Goal: Contribute content: Contribute content

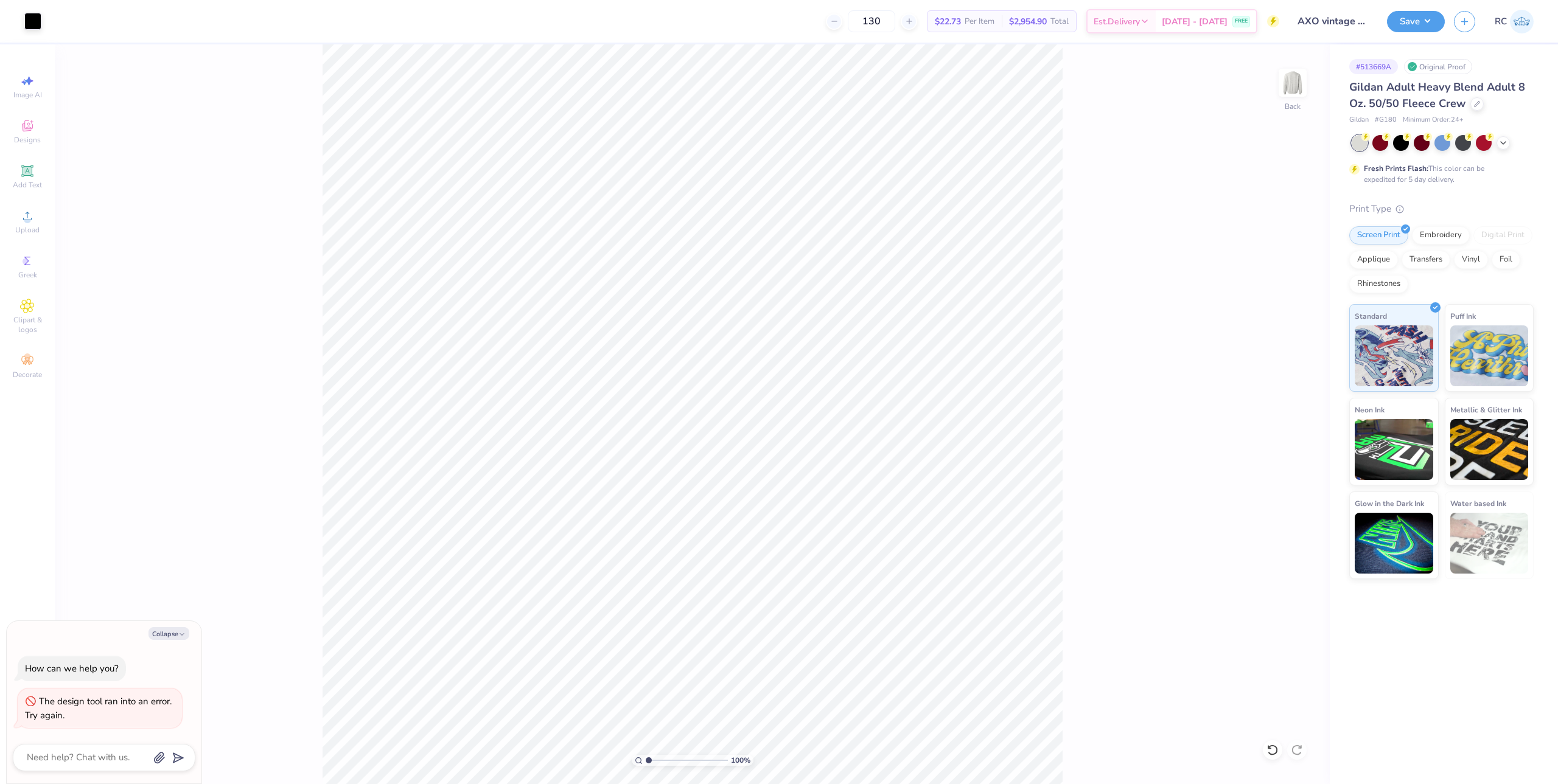
click at [1068, 291] on div "100 % Back" at bounding box center [692, 414] width 1275 height 740
type textarea "x"
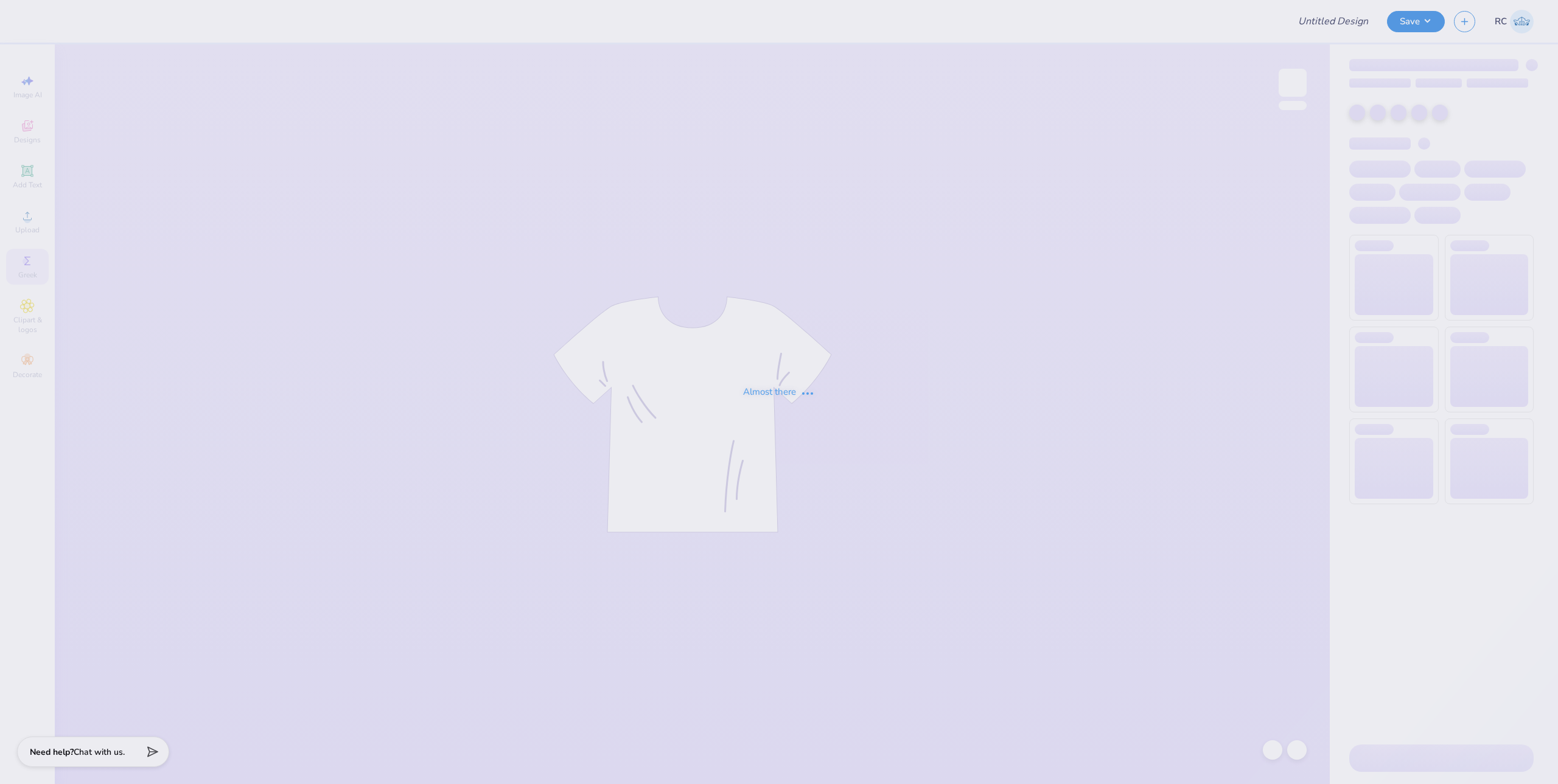
type input "AXO vintage nm"
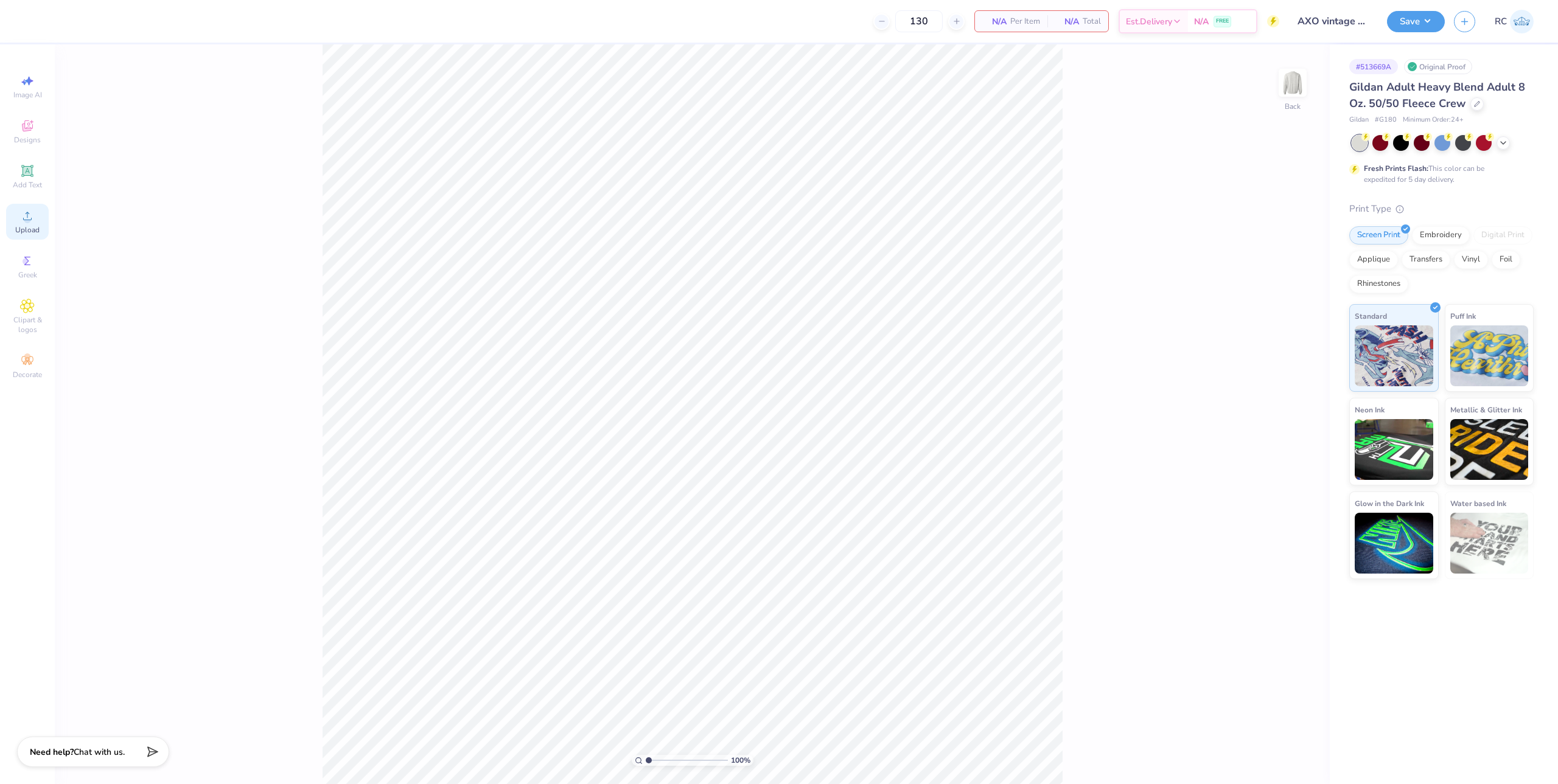
click at [26, 212] on icon at bounding box center [27, 216] width 15 height 15
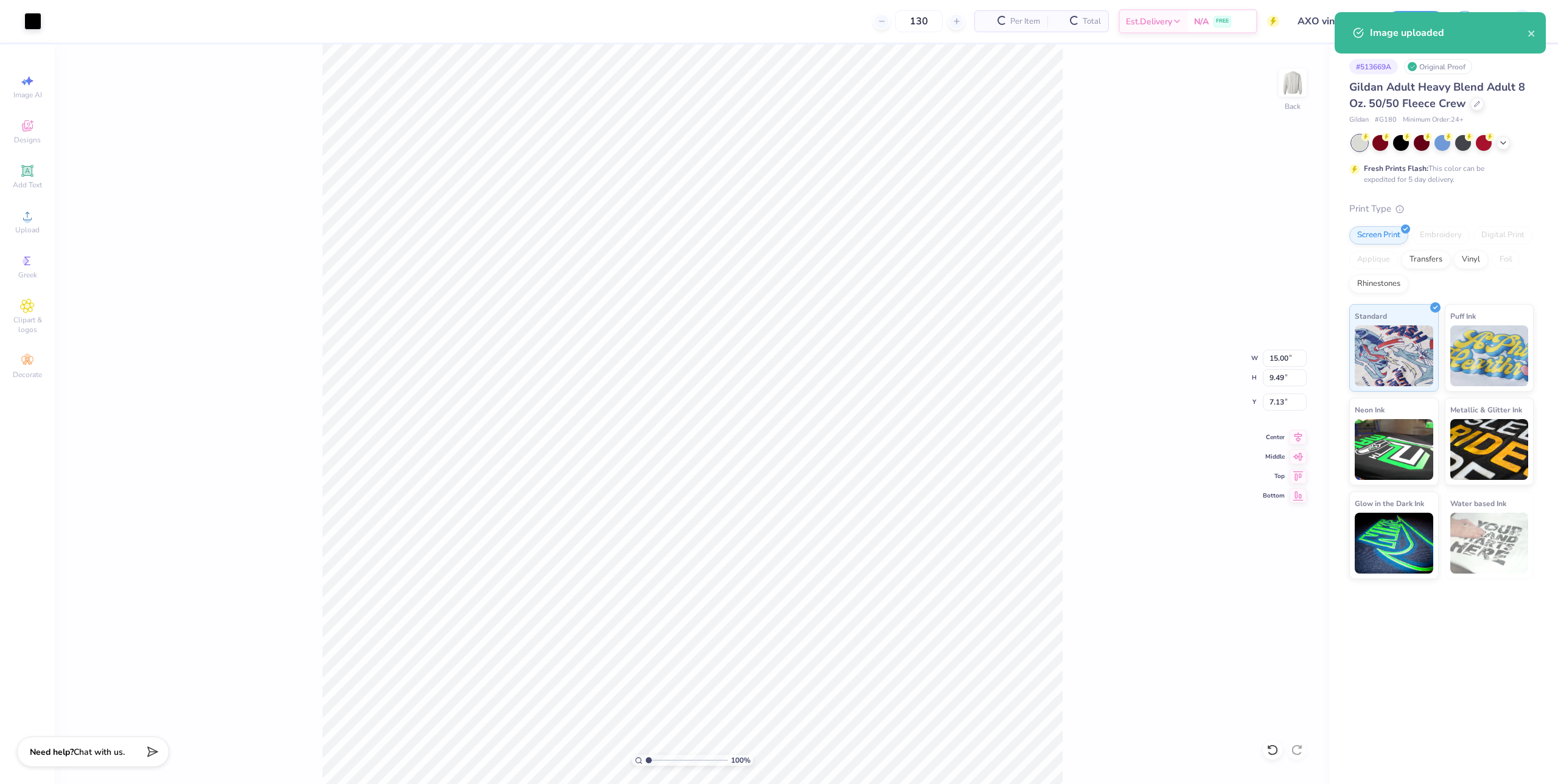
click at [1132, 295] on div "100 % Back W 15.00 15.00 " H 9.49 9.49 " Y 7.13 7.13 " Center Middle Top Bottom" at bounding box center [692, 414] width 1275 height 740
click at [1279, 358] on input "15.00" at bounding box center [1284, 358] width 43 height 17
type input "12.00"
type input "7.59"
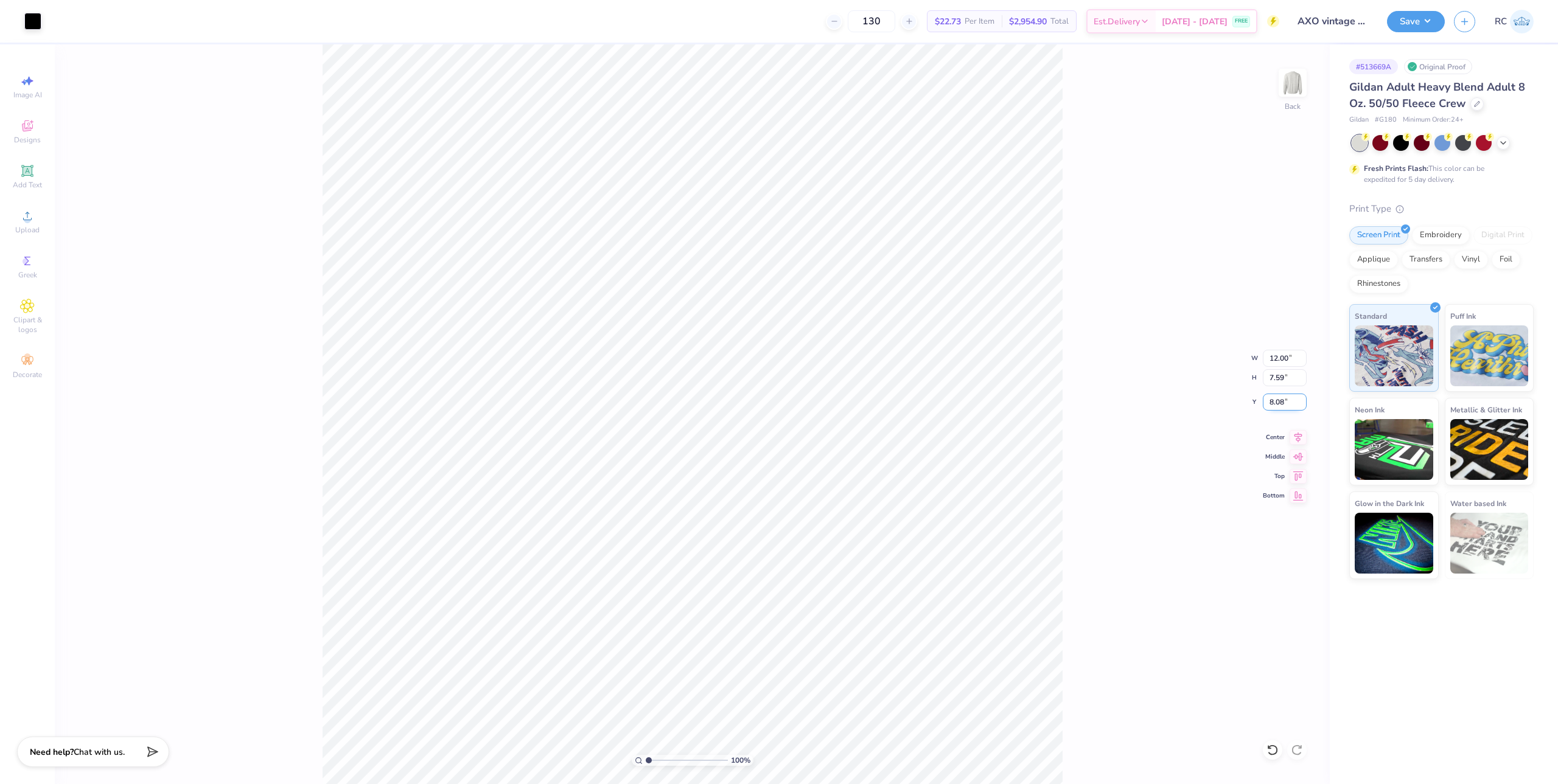
click at [1285, 402] on input "8.08" at bounding box center [1284, 402] width 43 height 17
type input "3.00"
click at [1415, 16] on button "Save" at bounding box center [1415, 19] width 57 height 21
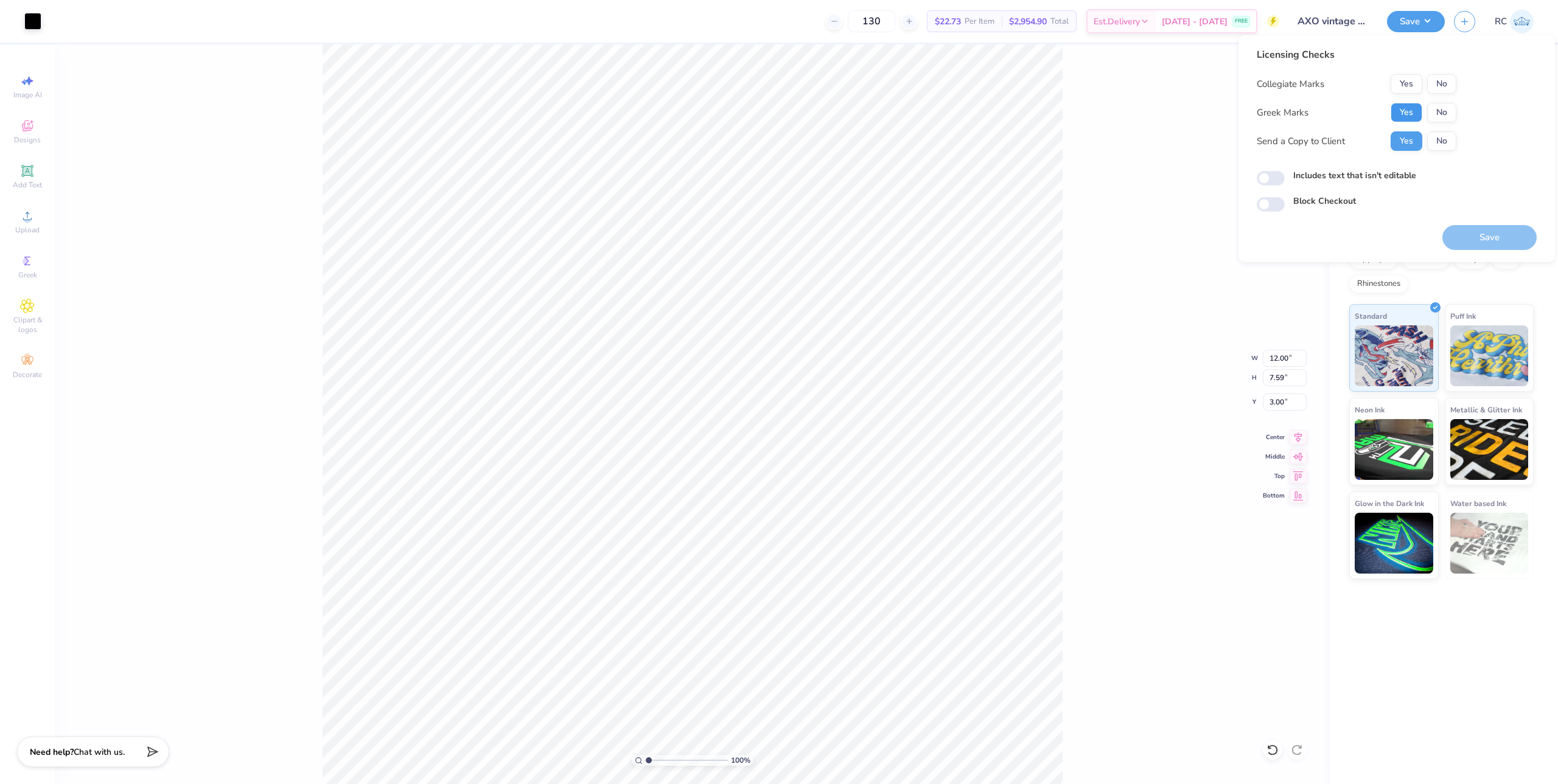
click at [1406, 113] on button "Yes" at bounding box center [1406, 112] width 31 height 19
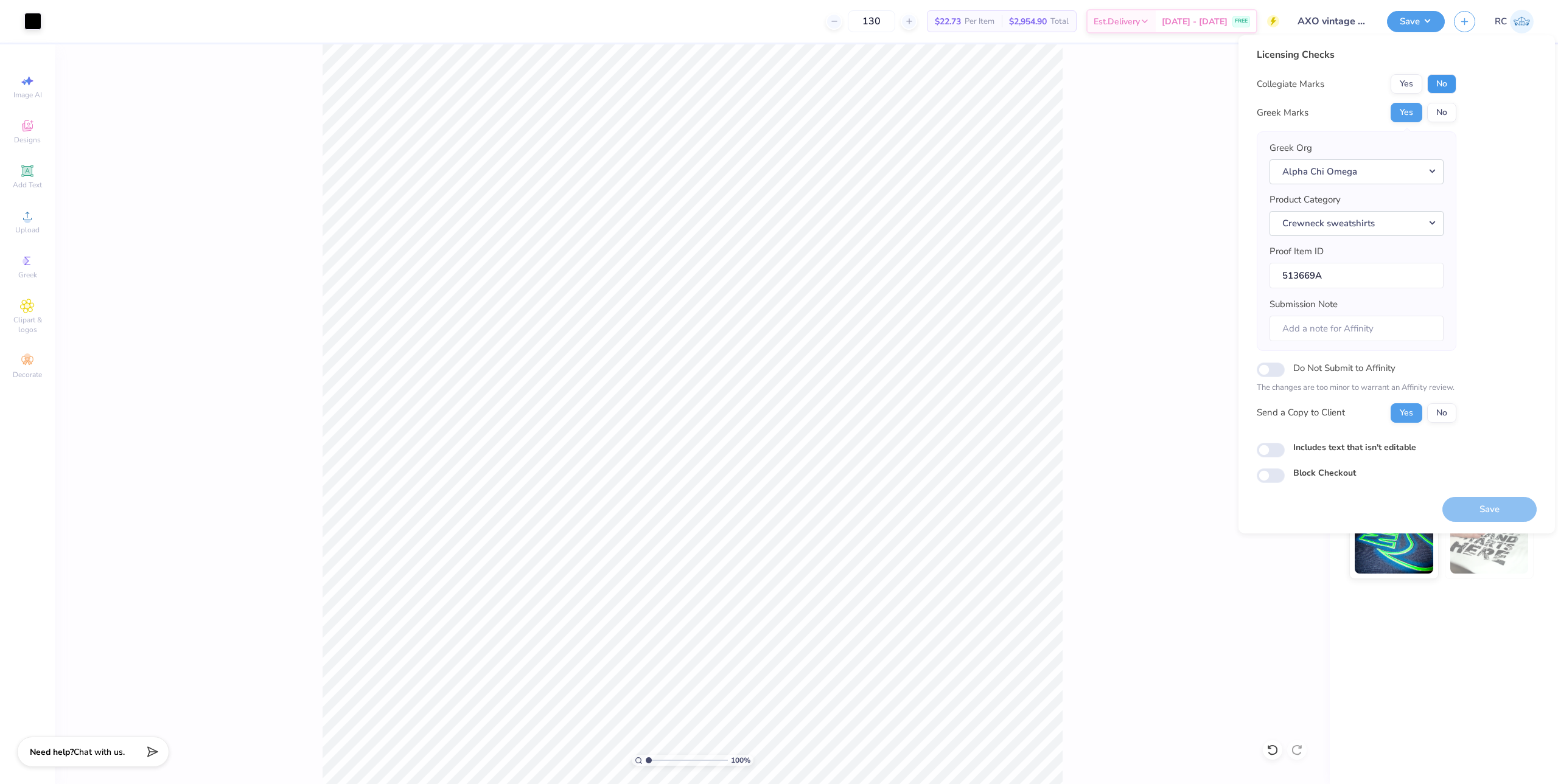
click at [1444, 84] on button "No" at bounding box center [1441, 83] width 30 height 19
click at [1280, 449] on input "Includes text that isn't editable" at bounding box center [1270, 450] width 28 height 15
checkbox input "true"
click at [1491, 508] on button "Save" at bounding box center [1489, 509] width 94 height 25
